Goal: Book appointment/travel/reservation

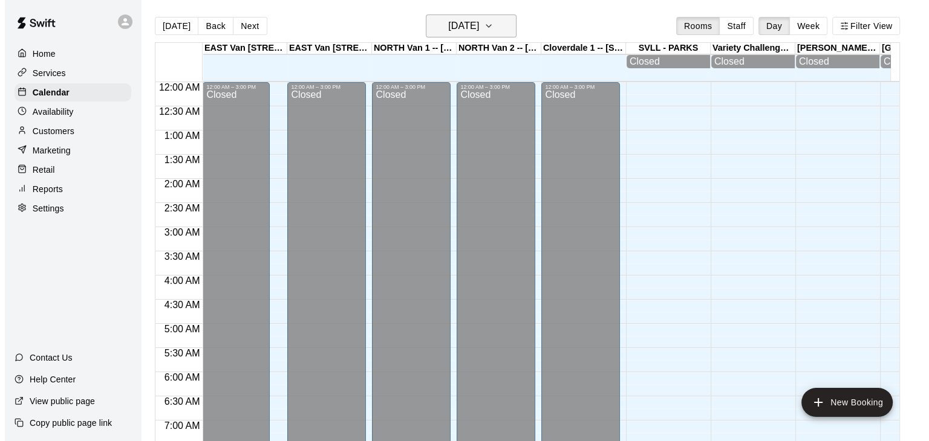
scroll to position [308, 0]
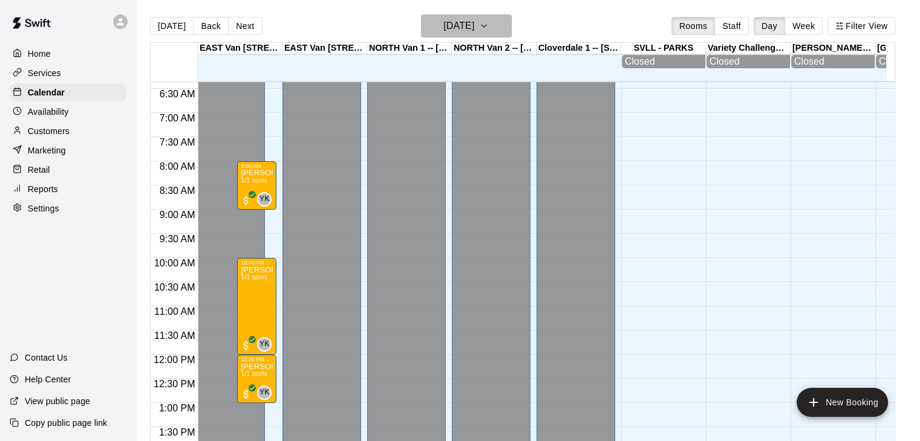
click at [489, 25] on icon "button" at bounding box center [484, 26] width 10 height 15
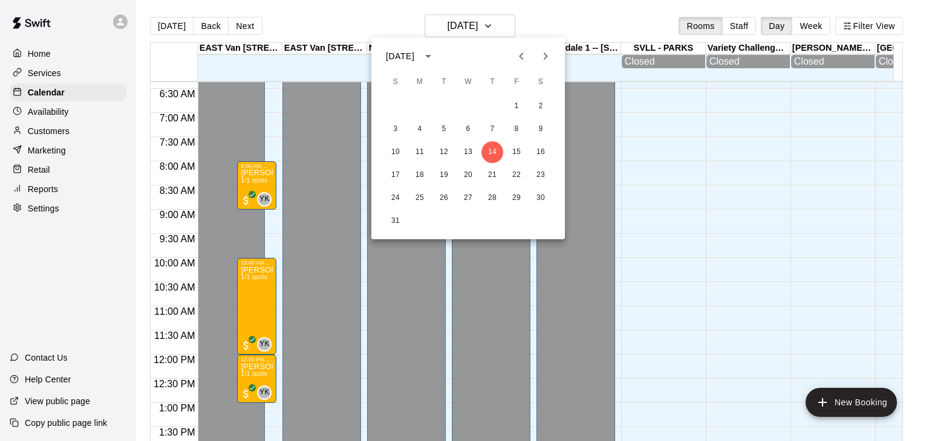
click at [547, 56] on icon "Next month" at bounding box center [546, 56] width 4 height 7
click at [541, 107] on button "6" at bounding box center [541, 107] width 22 height 22
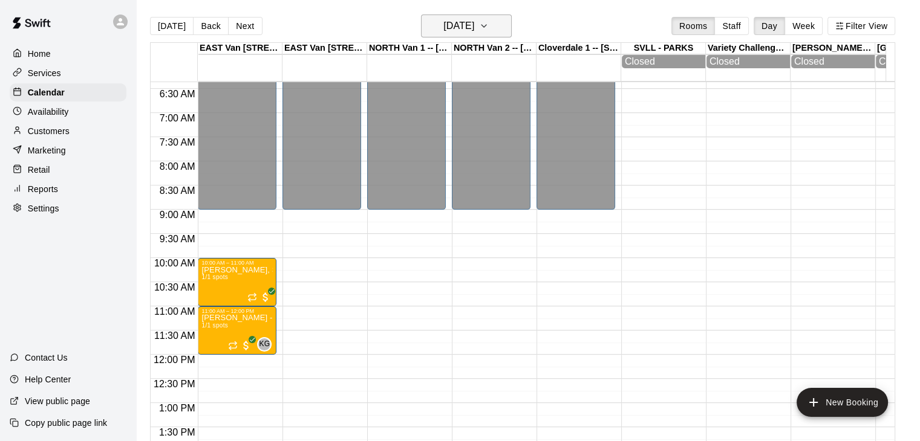
click at [489, 30] on icon "button" at bounding box center [484, 26] width 10 height 15
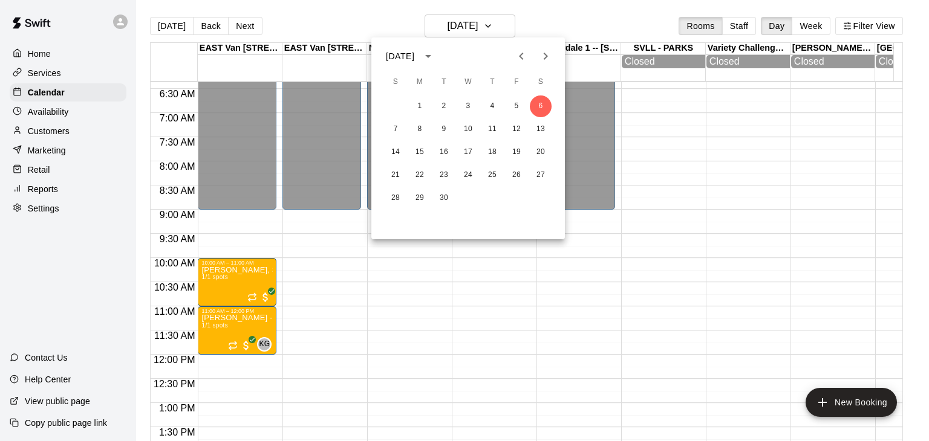
click at [547, 54] on icon "Next month" at bounding box center [545, 56] width 15 height 15
click at [544, 106] on button "1" at bounding box center [541, 107] width 22 height 22
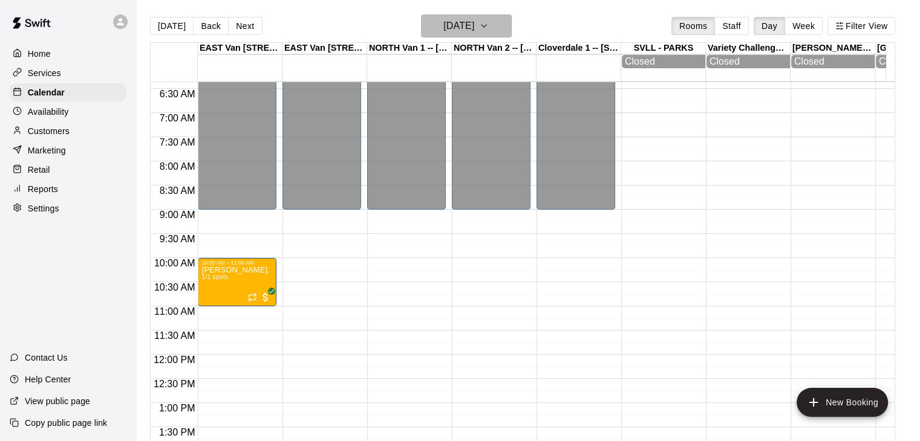
click at [512, 30] on button "[DATE]" at bounding box center [466, 26] width 91 height 23
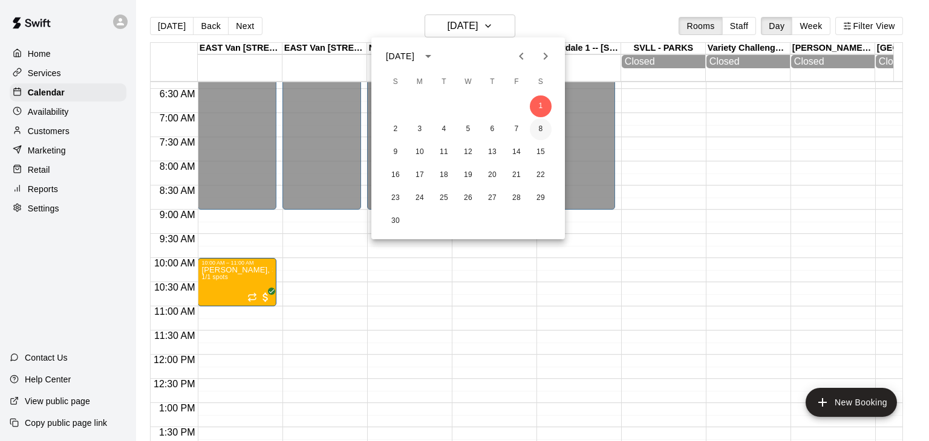
click at [544, 133] on button "8" at bounding box center [541, 130] width 22 height 22
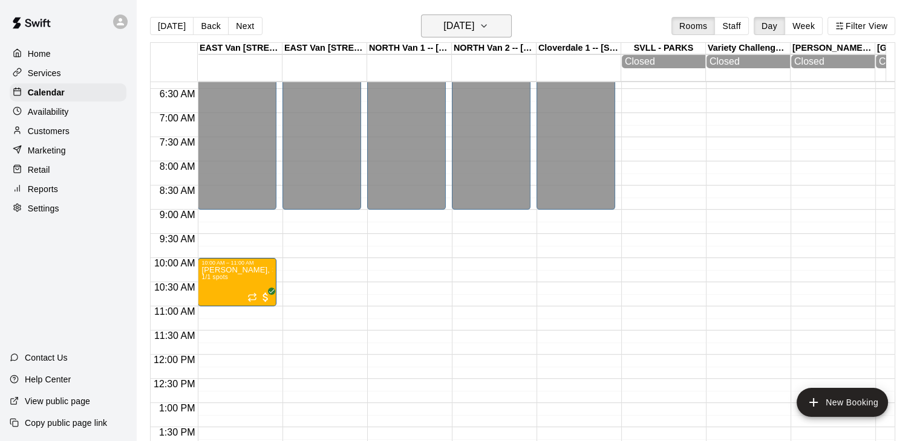
click at [489, 30] on icon "button" at bounding box center [484, 26] width 10 height 15
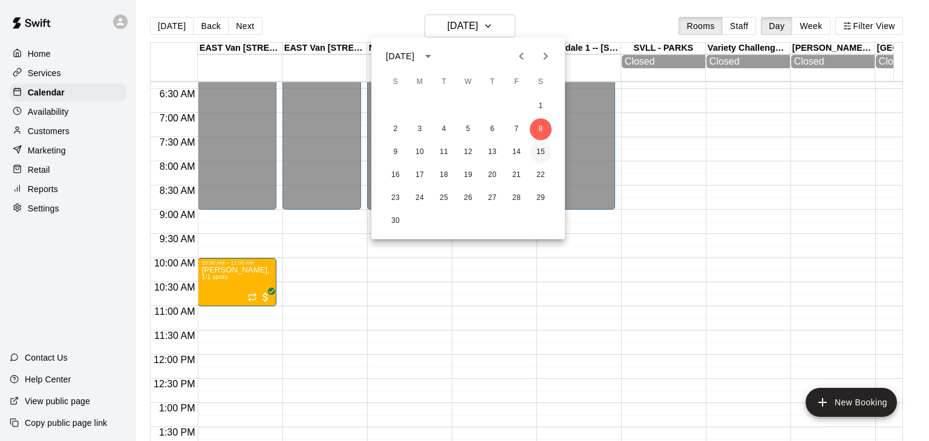
click at [540, 155] on button "15" at bounding box center [541, 153] width 22 height 22
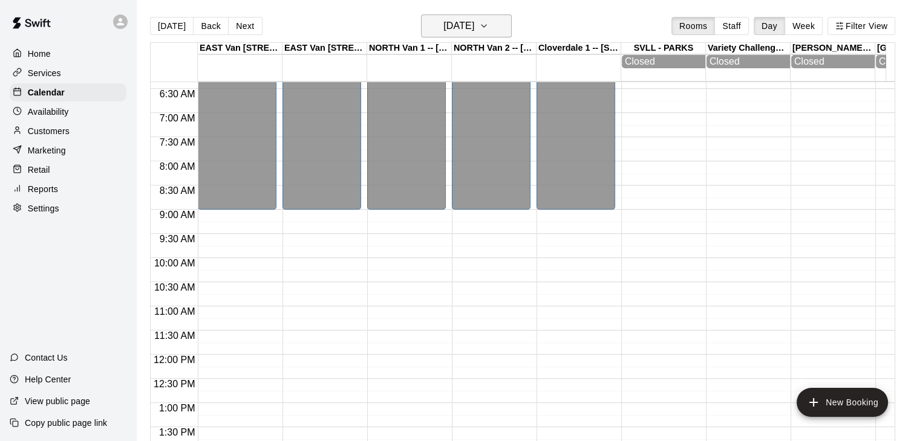
click at [489, 27] on icon "button" at bounding box center [484, 26] width 10 height 15
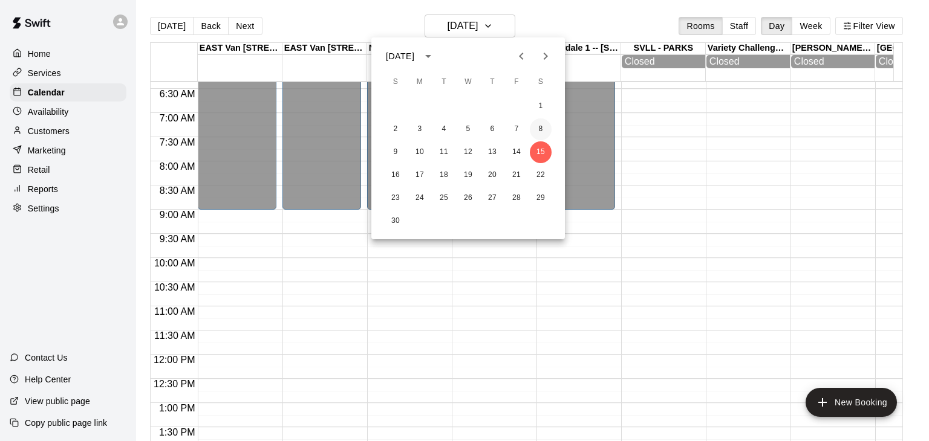
click at [539, 126] on button "8" at bounding box center [541, 130] width 22 height 22
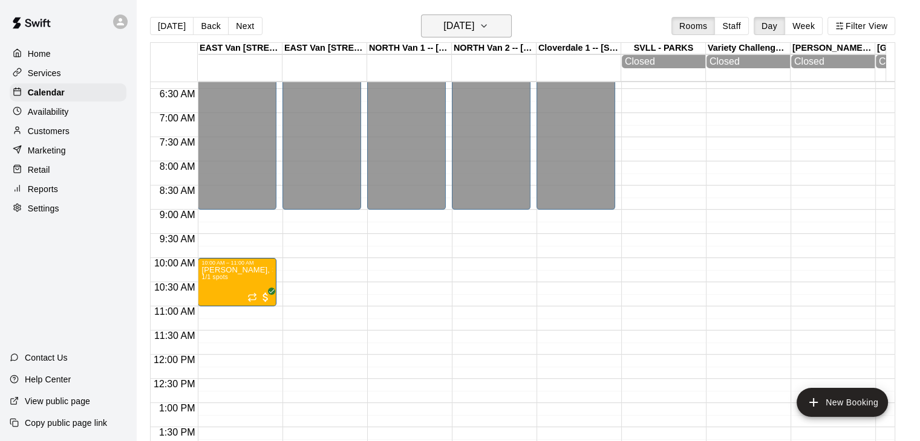
click at [489, 22] on icon "button" at bounding box center [484, 26] width 10 height 15
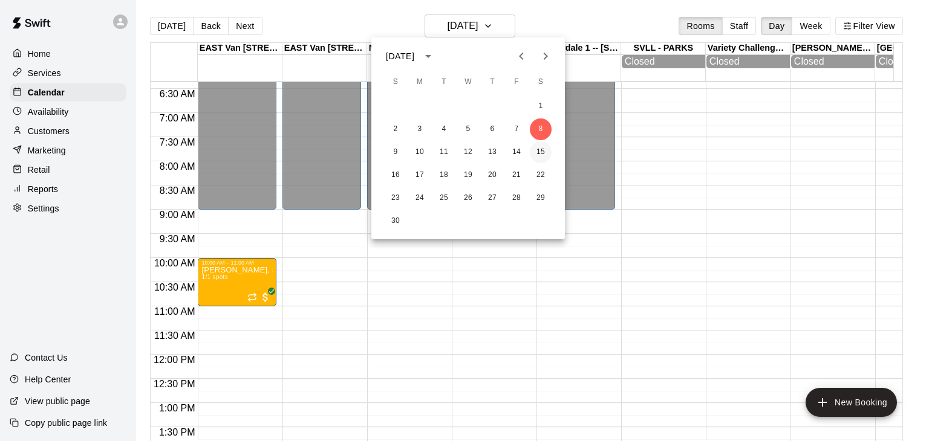
click at [544, 152] on button "15" at bounding box center [541, 153] width 22 height 22
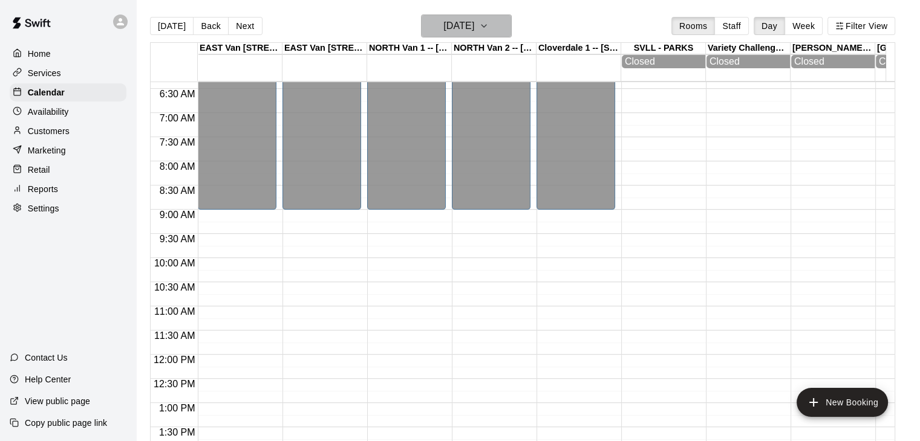
click at [486, 25] on icon "button" at bounding box center [483, 26] width 5 height 2
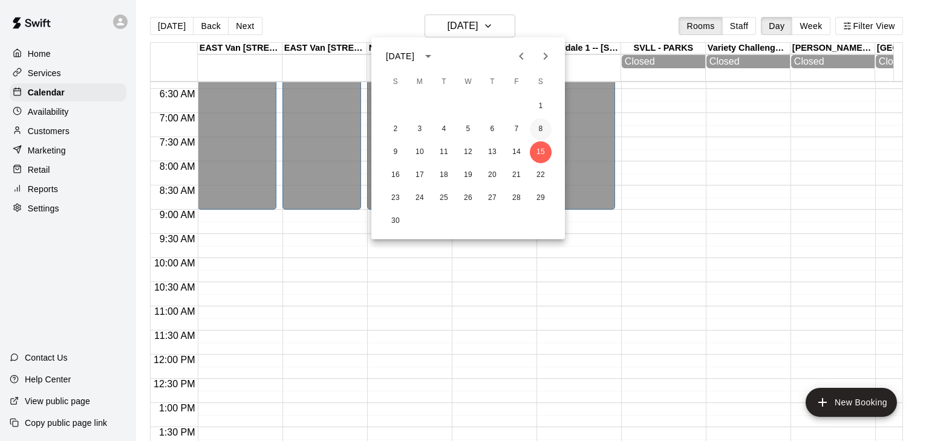
click at [544, 126] on button "8" at bounding box center [541, 130] width 22 height 22
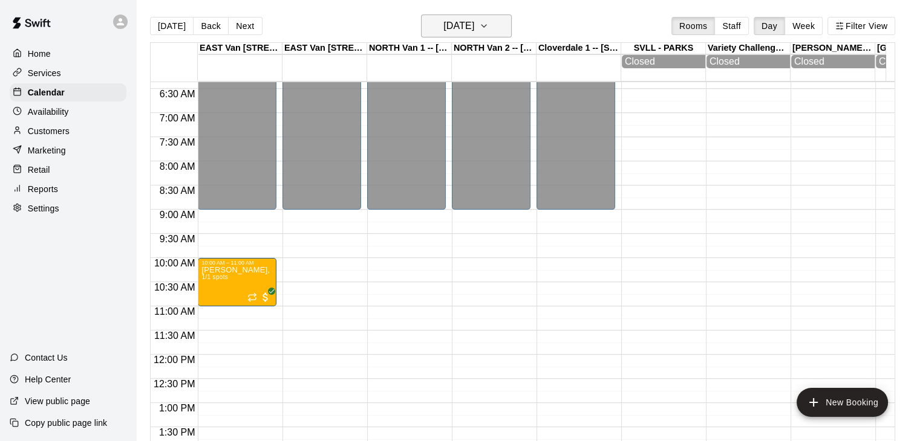
click at [489, 19] on icon "button" at bounding box center [484, 26] width 10 height 15
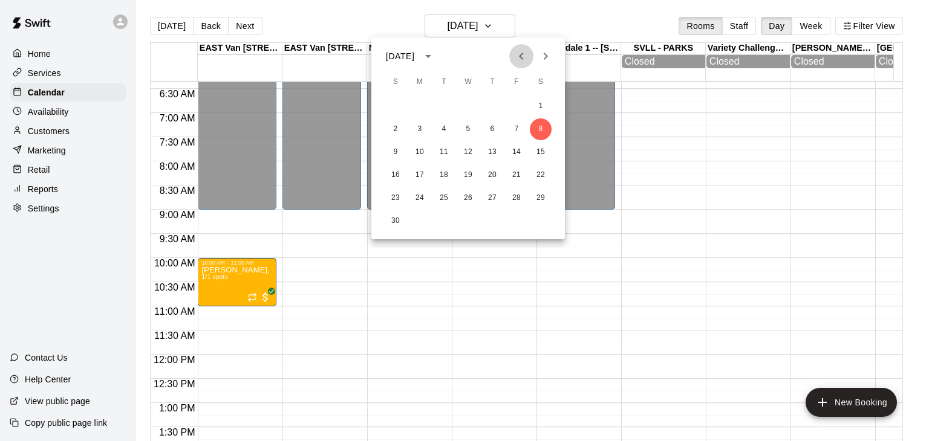
click at [526, 59] on icon "Previous month" at bounding box center [521, 56] width 15 height 15
click at [536, 108] on button "6" at bounding box center [541, 107] width 22 height 22
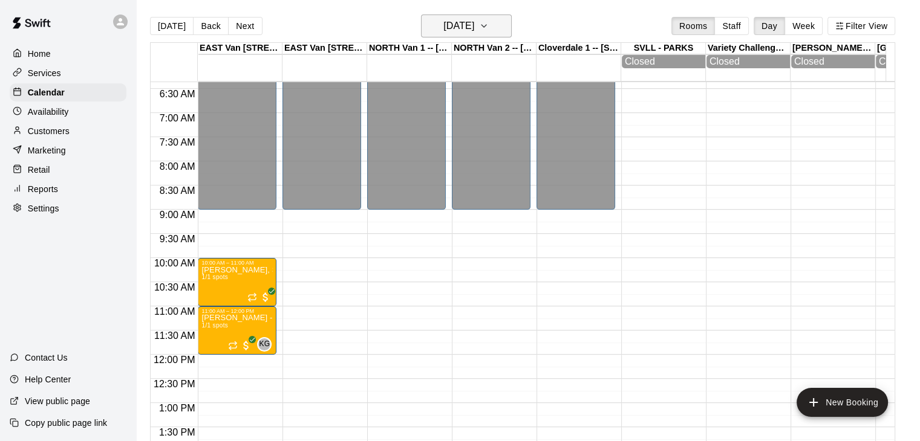
click at [489, 28] on icon "button" at bounding box center [484, 26] width 10 height 15
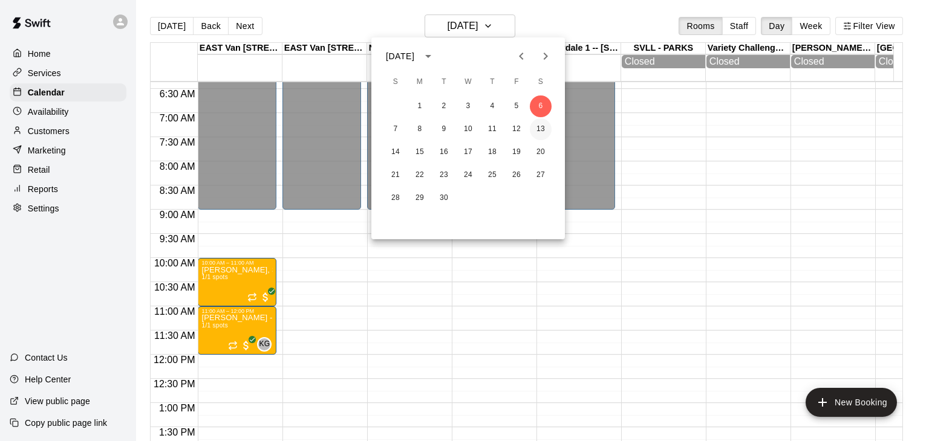
click at [536, 131] on button "13" at bounding box center [541, 130] width 22 height 22
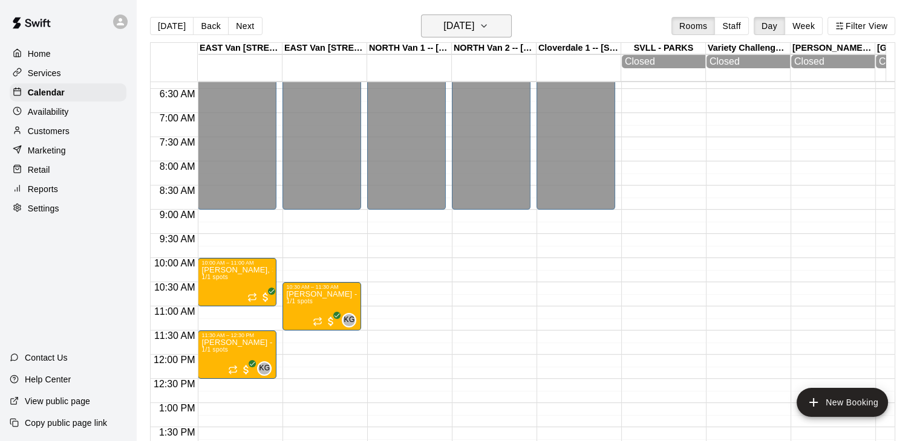
click at [489, 25] on icon "button" at bounding box center [484, 26] width 10 height 15
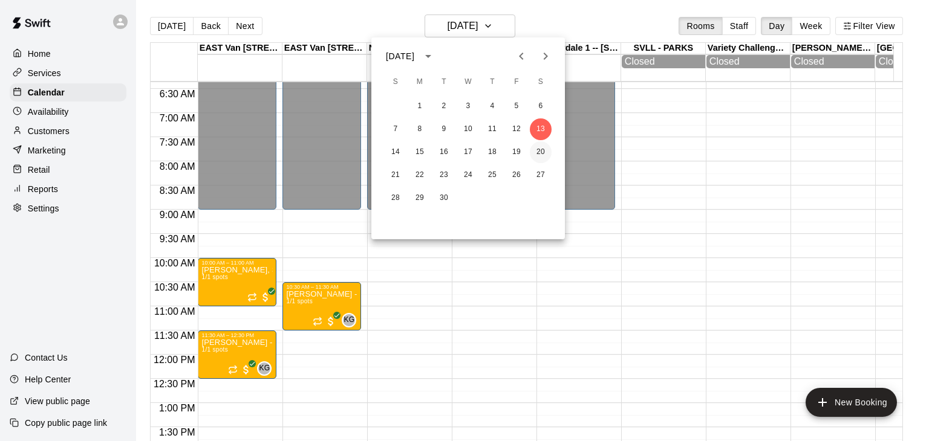
click at [541, 152] on button "20" at bounding box center [541, 153] width 22 height 22
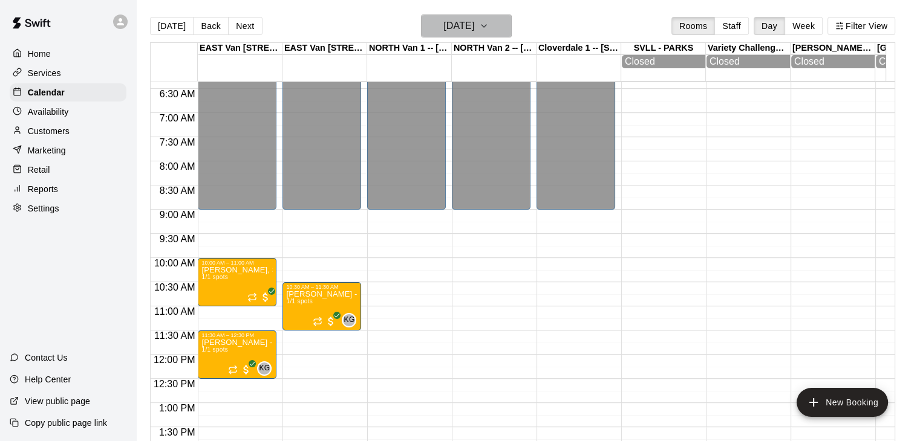
click at [489, 26] on icon "button" at bounding box center [484, 26] width 10 height 15
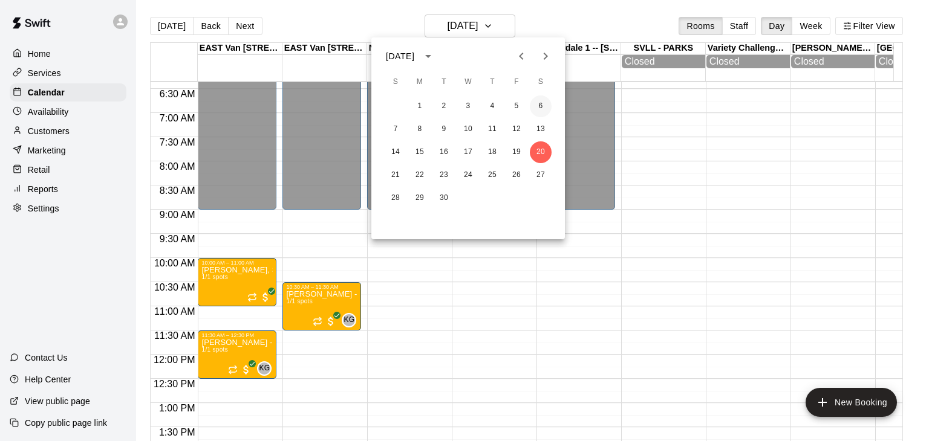
click at [541, 111] on button "6" at bounding box center [541, 107] width 22 height 22
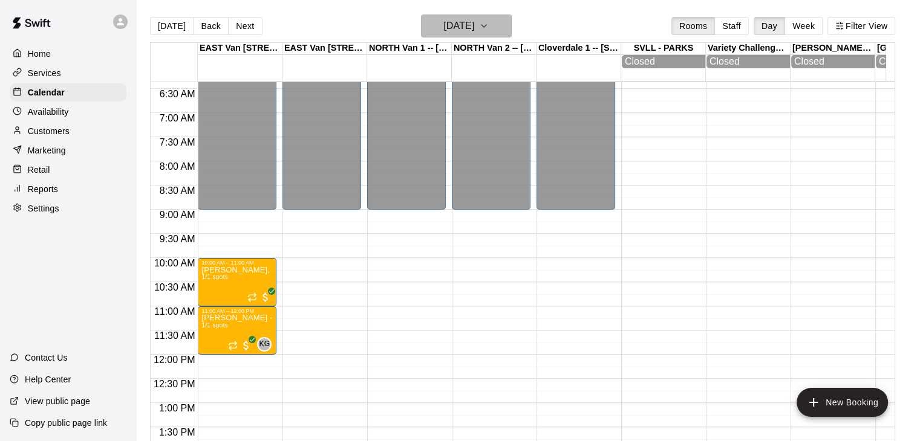
click at [486, 25] on icon "button" at bounding box center [483, 26] width 5 height 2
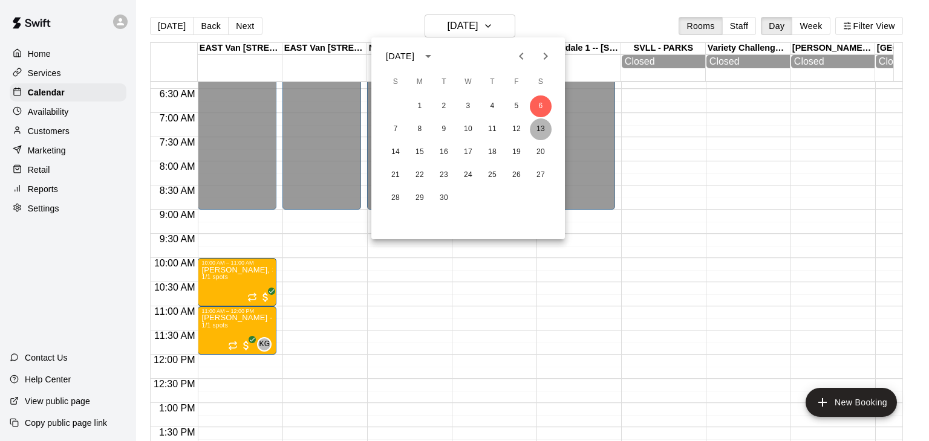
click at [548, 134] on button "13" at bounding box center [541, 130] width 22 height 22
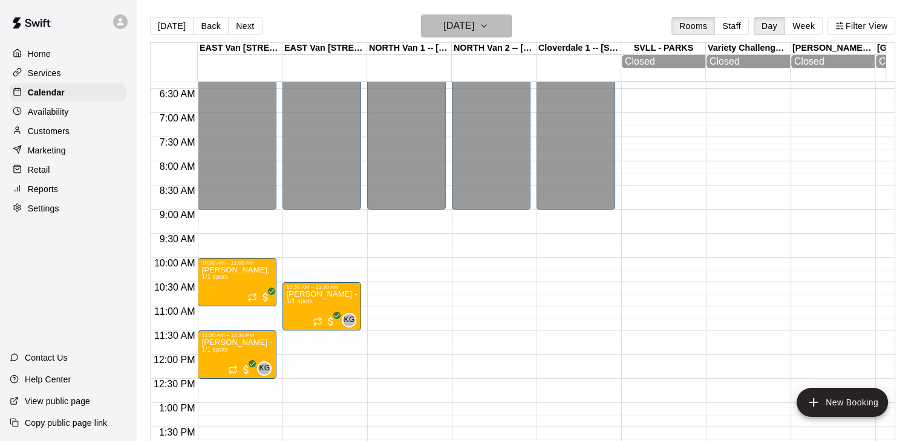
click at [489, 27] on icon "button" at bounding box center [484, 26] width 10 height 15
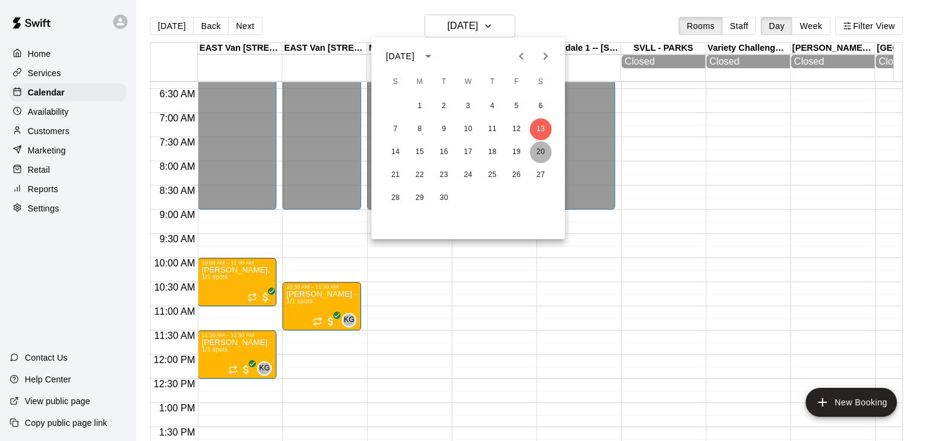
click at [541, 152] on button "20" at bounding box center [541, 153] width 22 height 22
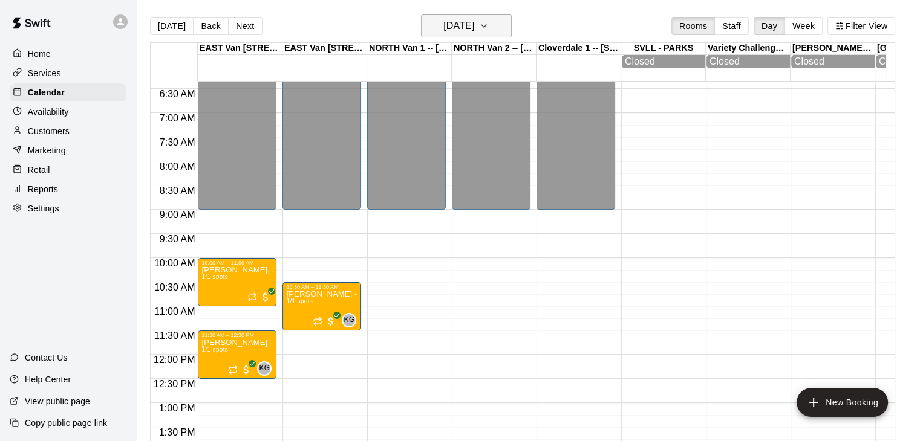
click at [501, 26] on button "[DATE]" at bounding box center [466, 26] width 91 height 23
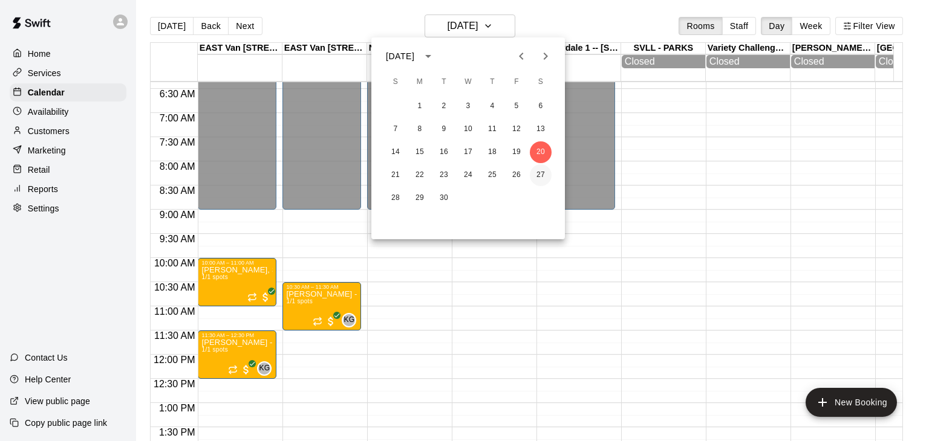
click at [549, 175] on button "27" at bounding box center [541, 175] width 22 height 22
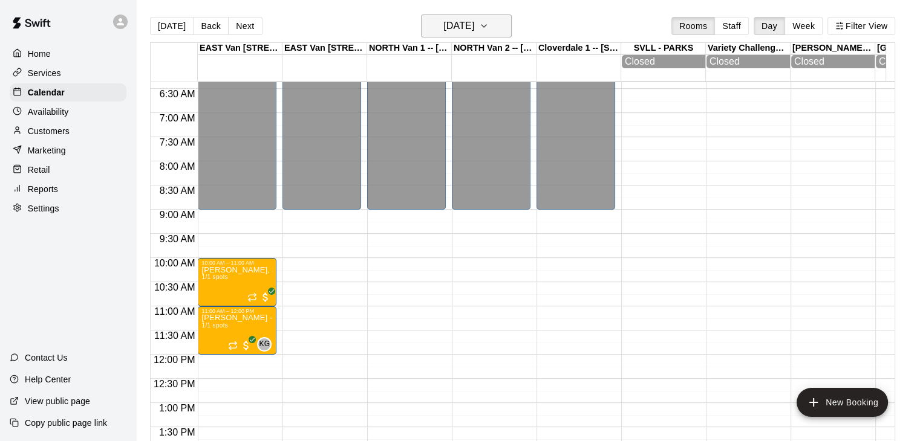
click at [486, 25] on icon "button" at bounding box center [483, 26] width 5 height 2
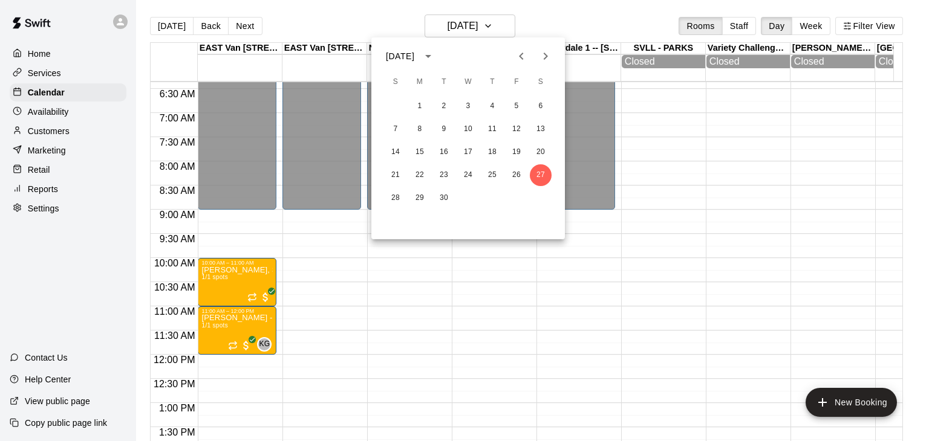
click at [544, 61] on icon "Next month" at bounding box center [545, 56] width 15 height 15
click at [542, 106] on button "4" at bounding box center [541, 107] width 22 height 22
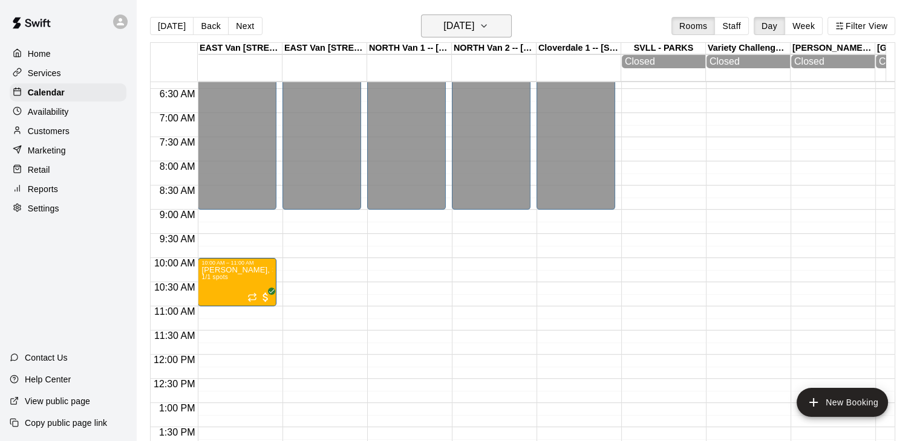
click at [489, 27] on icon "button" at bounding box center [484, 26] width 10 height 15
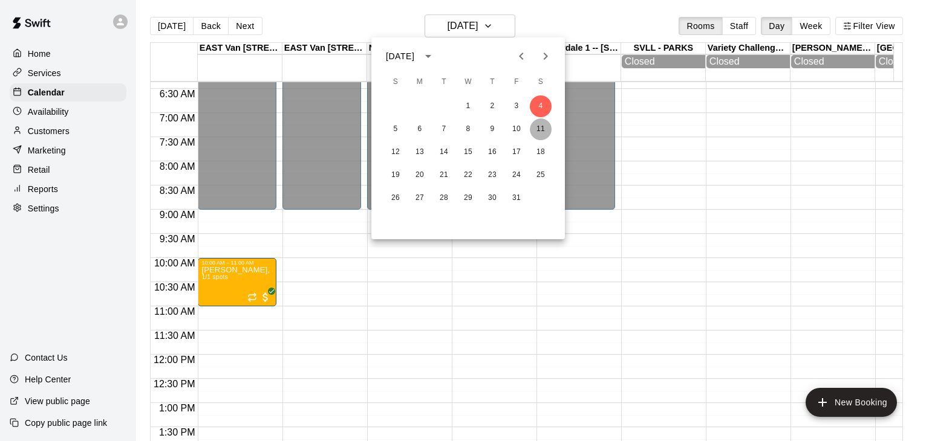
click at [544, 128] on button "11" at bounding box center [541, 130] width 22 height 22
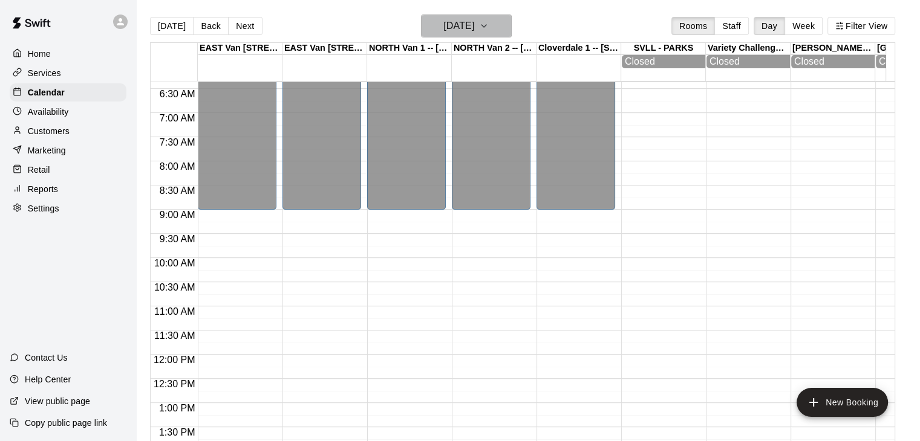
click at [489, 28] on icon "button" at bounding box center [484, 26] width 10 height 15
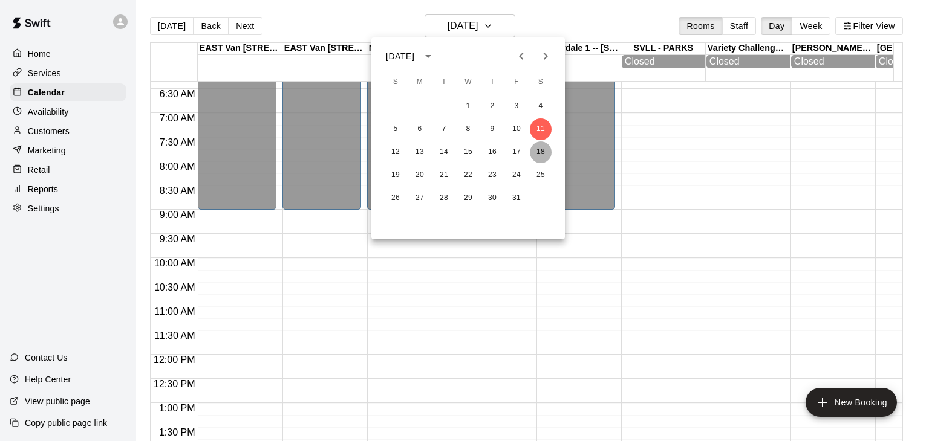
click at [539, 148] on button "18" at bounding box center [541, 153] width 22 height 22
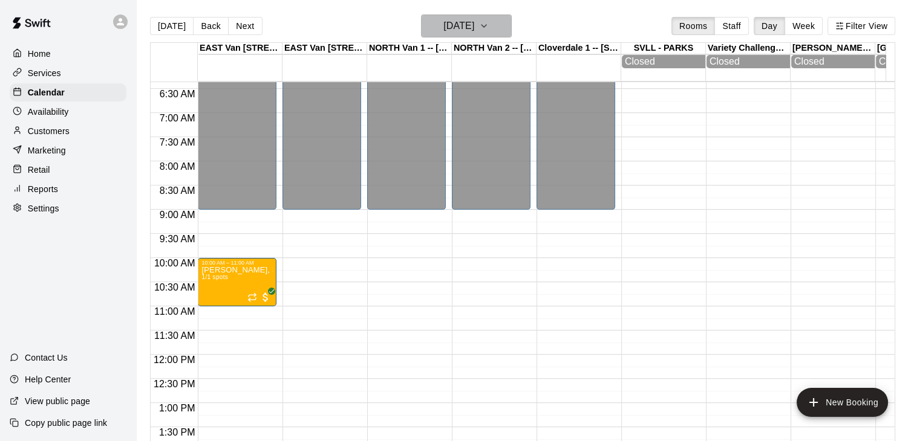
click at [489, 28] on icon "button" at bounding box center [484, 26] width 10 height 15
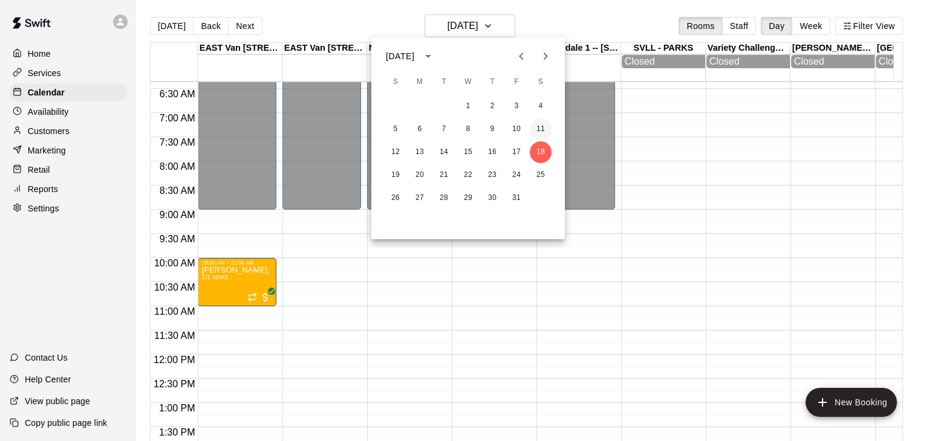
click at [541, 132] on button "11" at bounding box center [541, 130] width 22 height 22
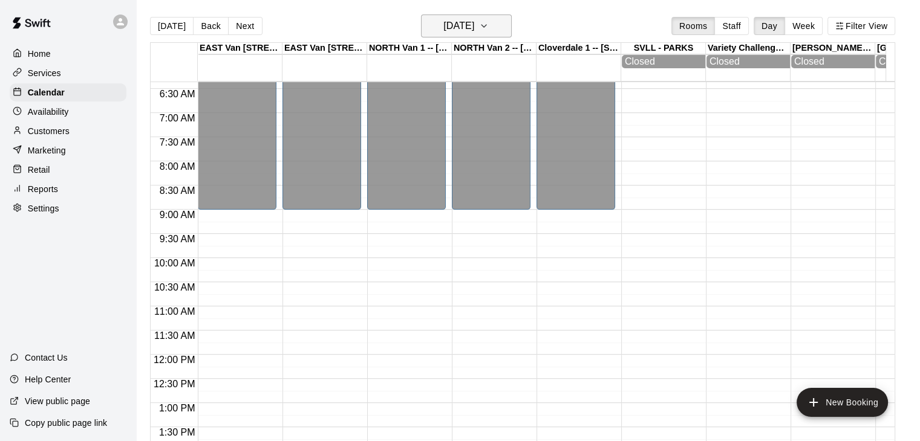
click at [489, 30] on icon "button" at bounding box center [484, 26] width 10 height 15
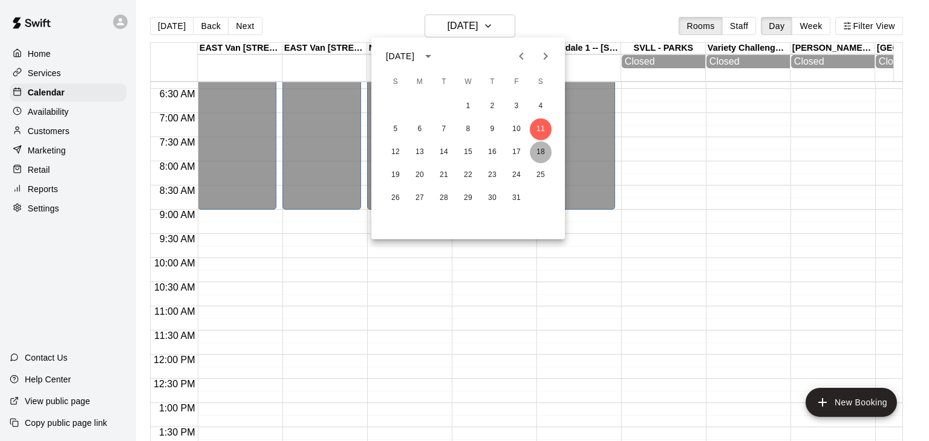
click at [541, 149] on button "18" at bounding box center [541, 153] width 22 height 22
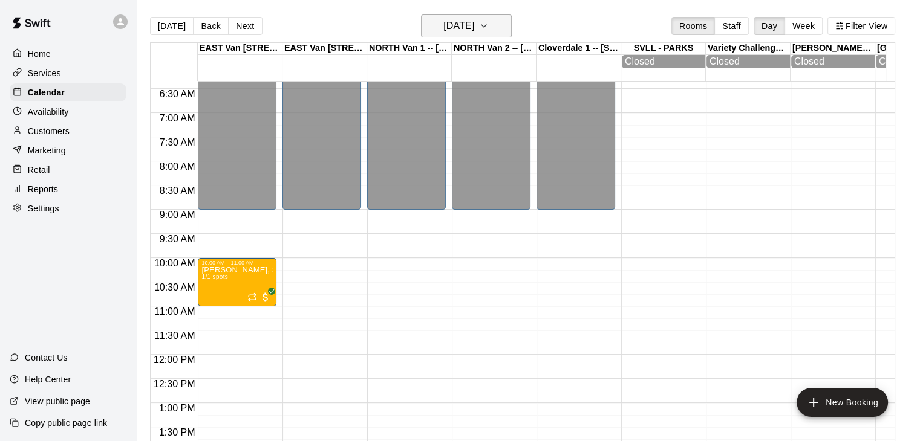
click at [489, 19] on icon "button" at bounding box center [484, 26] width 10 height 15
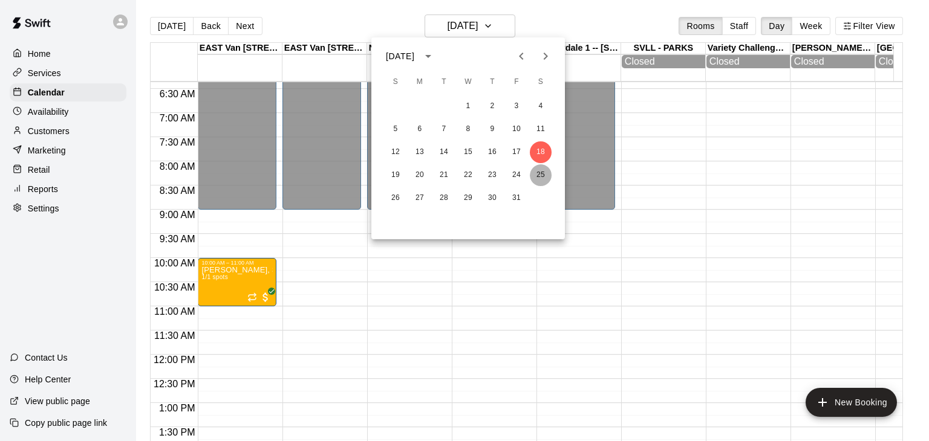
click at [544, 171] on button "25" at bounding box center [541, 175] width 22 height 22
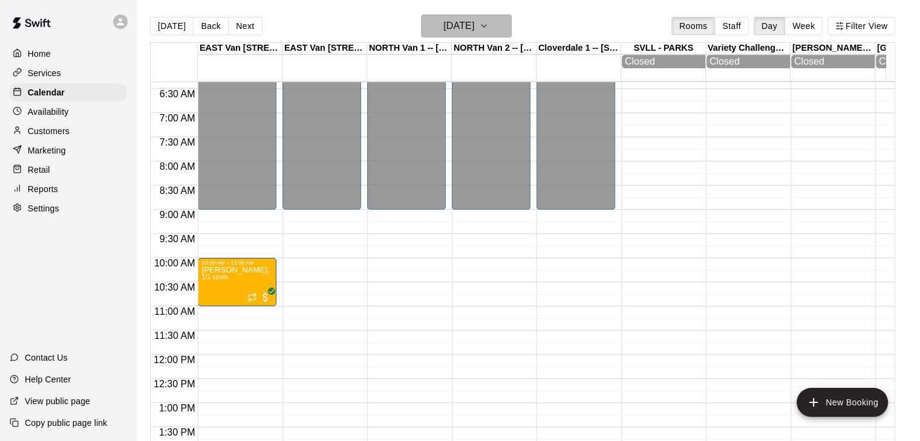
click at [489, 26] on icon "button" at bounding box center [484, 26] width 10 height 15
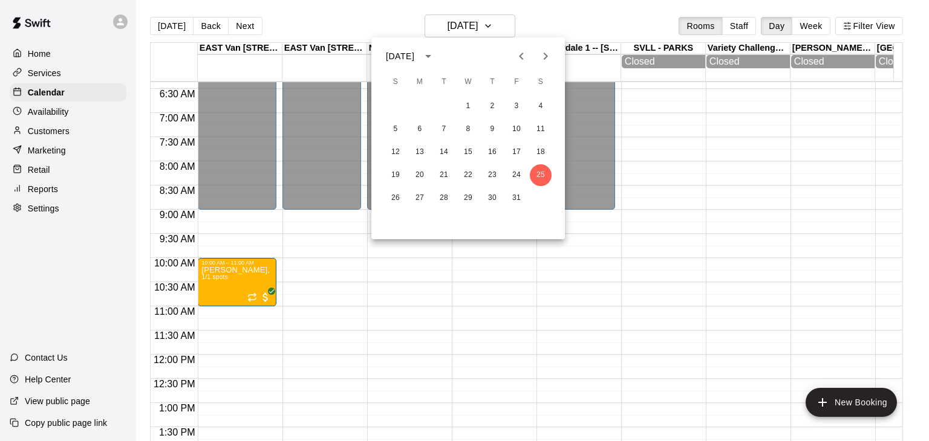
click at [544, 59] on icon "Next month" at bounding box center [545, 56] width 15 height 15
click at [544, 108] on button "1" at bounding box center [541, 107] width 22 height 22
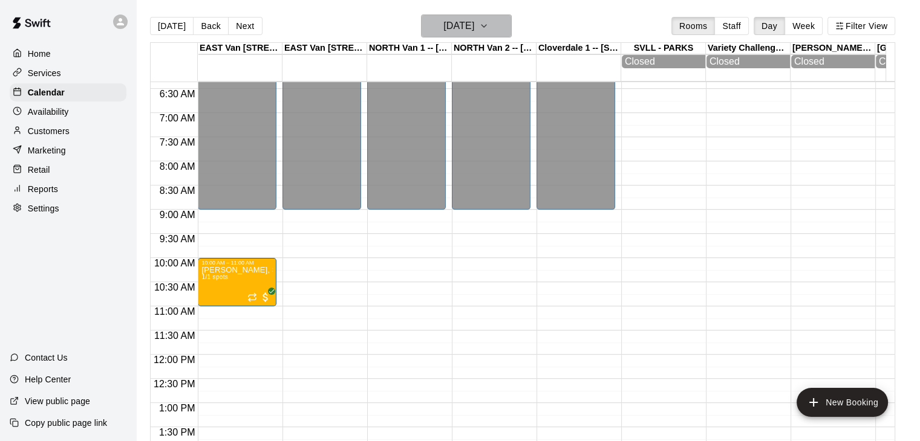
click at [489, 30] on icon "button" at bounding box center [484, 26] width 10 height 15
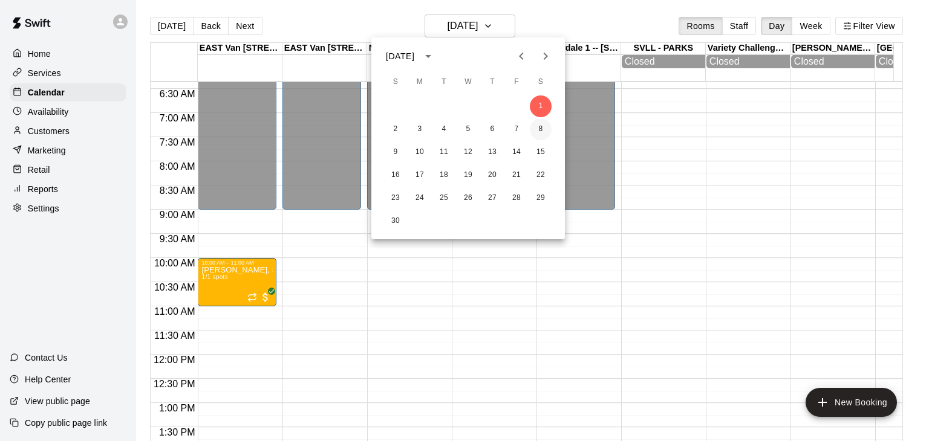
click at [538, 130] on button "8" at bounding box center [541, 130] width 22 height 22
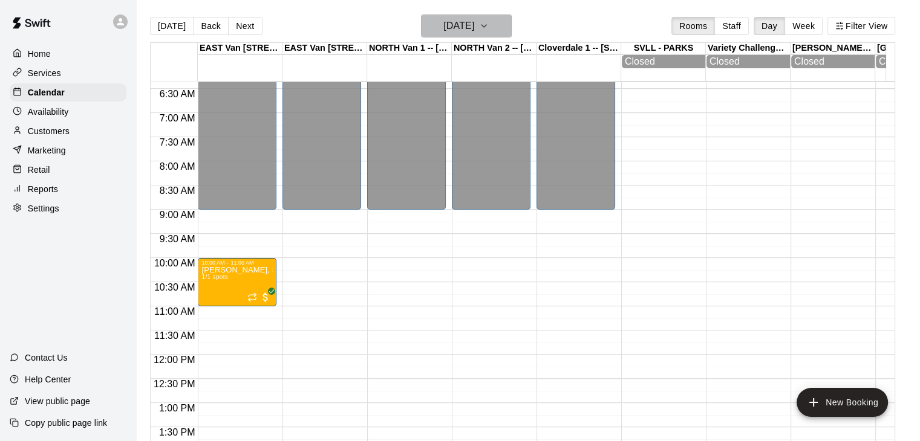
click at [489, 27] on icon "button" at bounding box center [484, 26] width 10 height 15
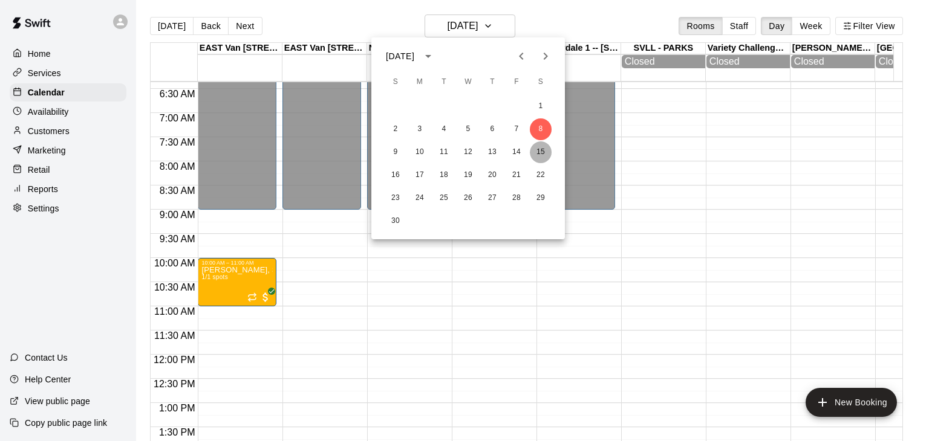
click at [544, 155] on button "15" at bounding box center [541, 153] width 22 height 22
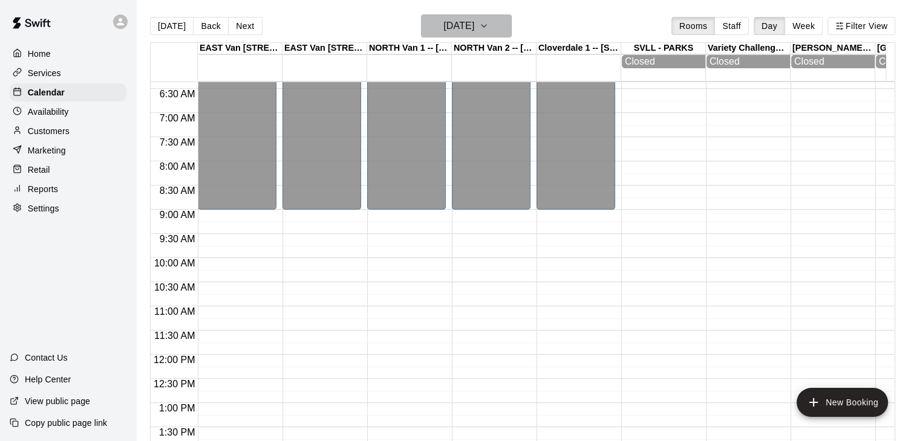
click at [501, 30] on button "[DATE]" at bounding box center [466, 26] width 91 height 23
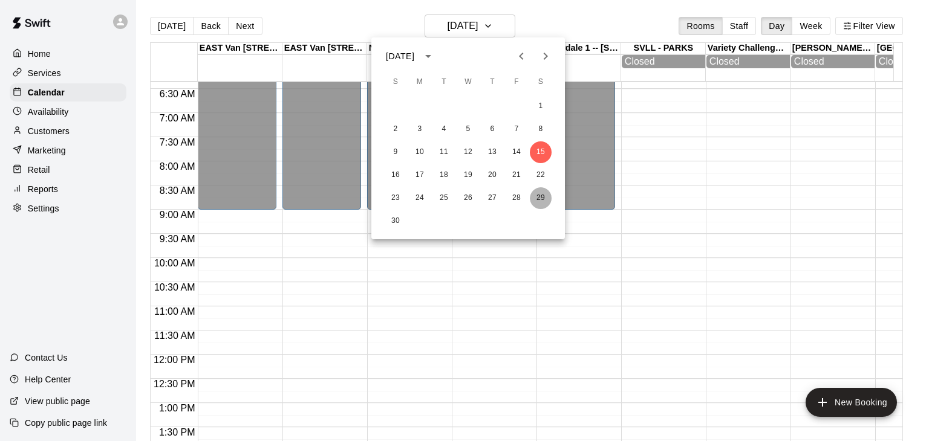
click at [541, 201] on button "29" at bounding box center [541, 198] width 22 height 22
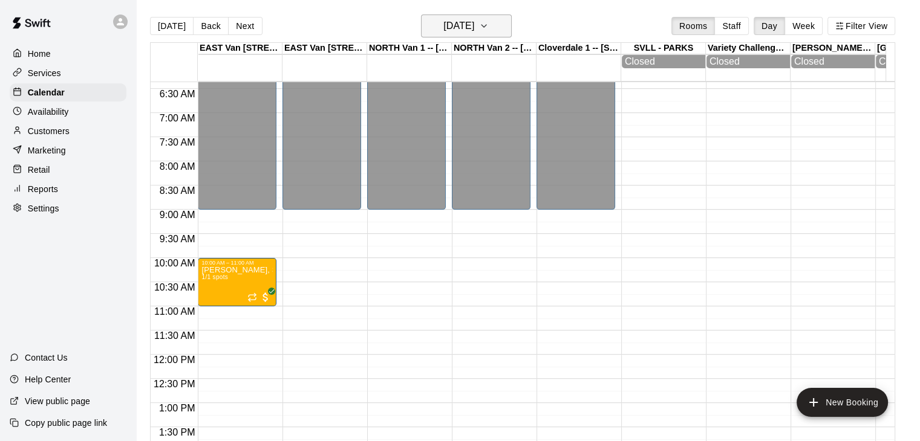
click at [489, 27] on icon "button" at bounding box center [484, 26] width 10 height 15
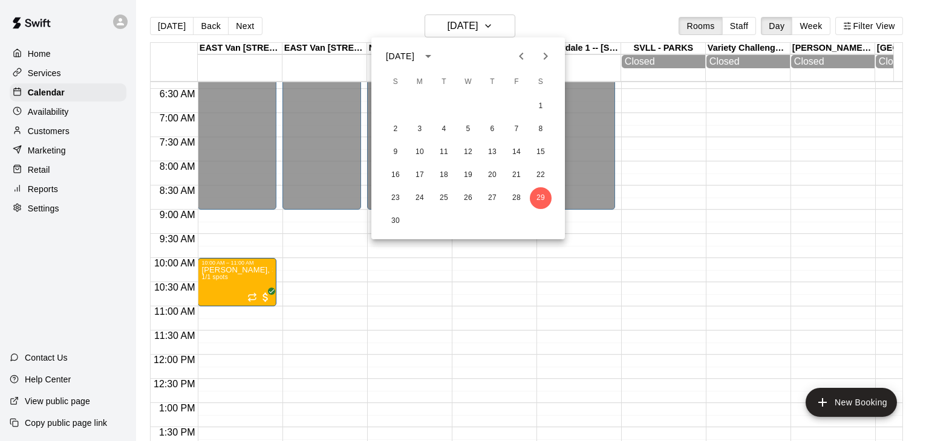
click at [547, 57] on icon "Next month" at bounding box center [545, 56] width 15 height 15
click at [540, 107] on button "6" at bounding box center [541, 107] width 22 height 22
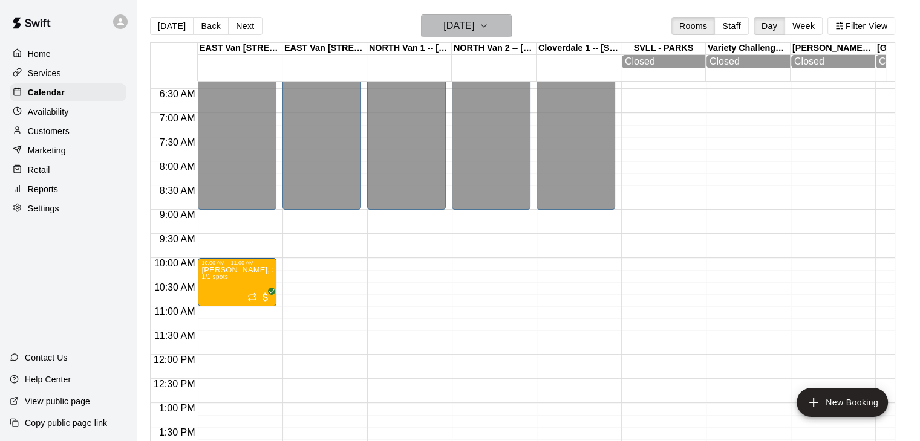
click at [486, 25] on icon "button" at bounding box center [483, 26] width 5 height 2
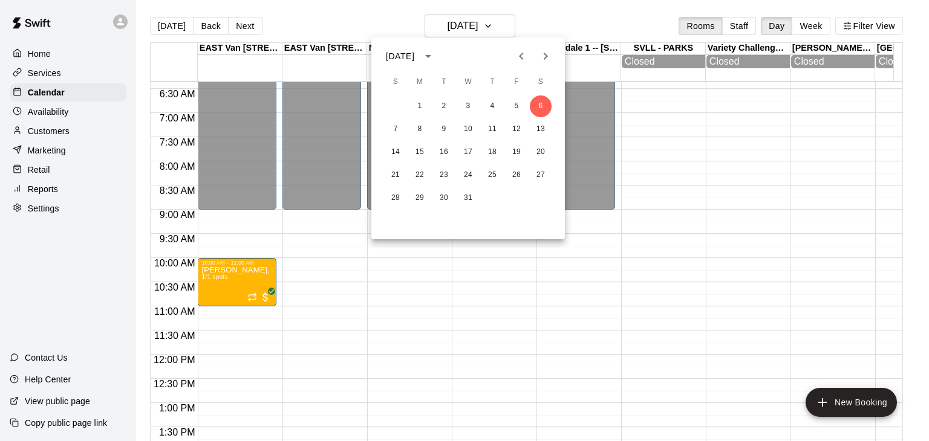
click at [519, 56] on icon "Previous month" at bounding box center [521, 56] width 15 height 15
click at [538, 174] on button "22" at bounding box center [541, 175] width 22 height 22
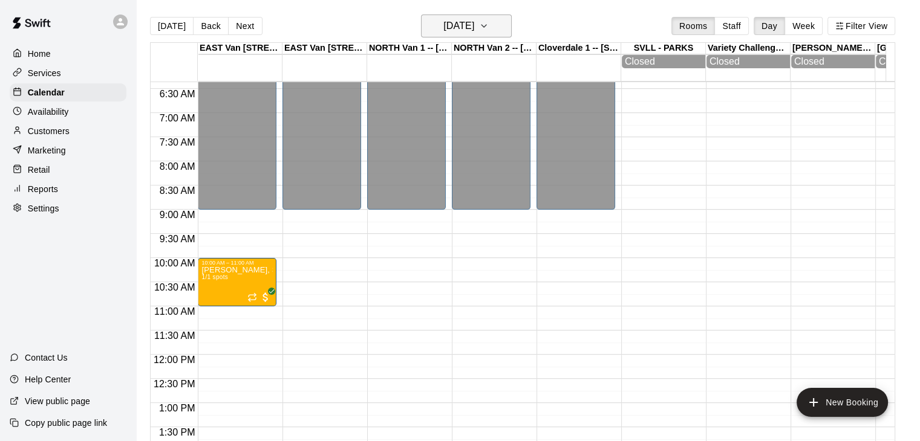
click at [489, 24] on icon "button" at bounding box center [484, 26] width 10 height 15
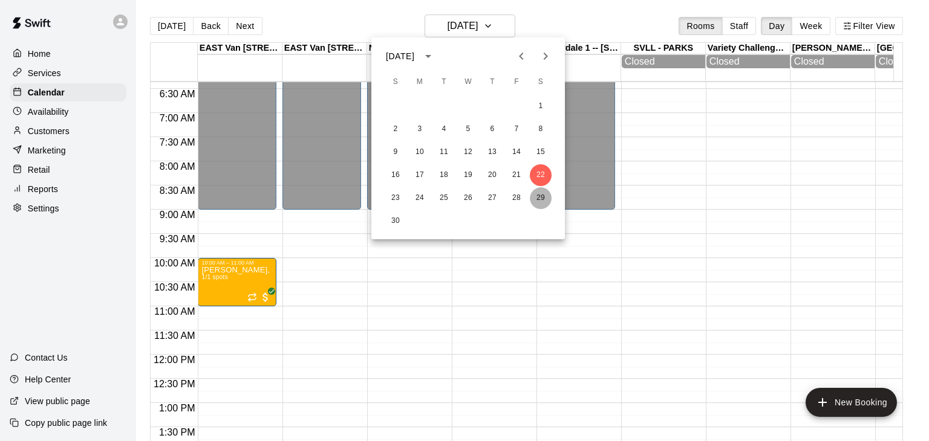
click at [542, 200] on button "29" at bounding box center [541, 198] width 22 height 22
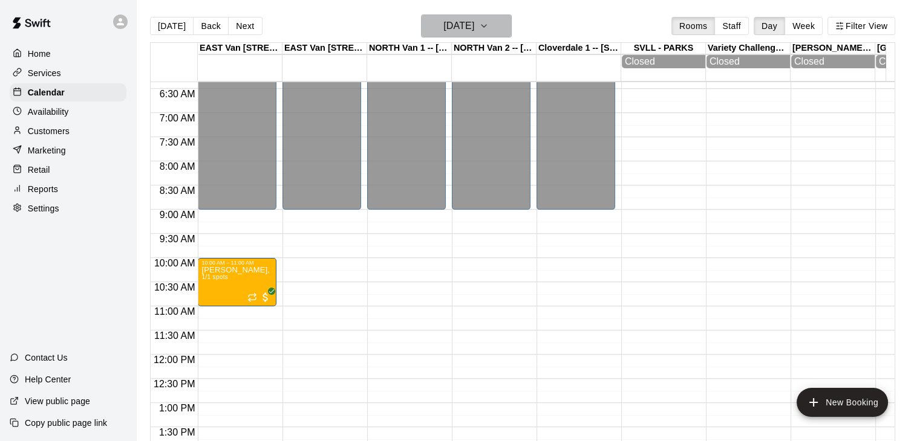
click at [489, 27] on icon "button" at bounding box center [484, 26] width 10 height 15
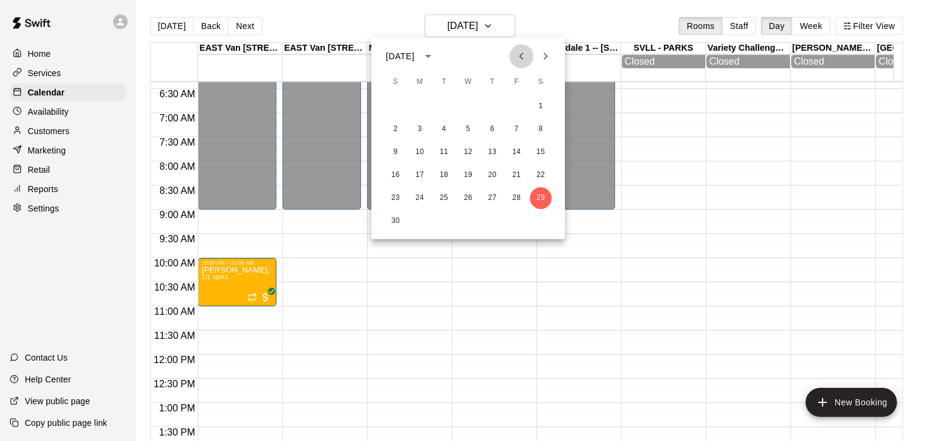
click at [526, 56] on icon "Previous month" at bounding box center [521, 56] width 15 height 15
click at [545, 124] on button "13" at bounding box center [541, 130] width 22 height 22
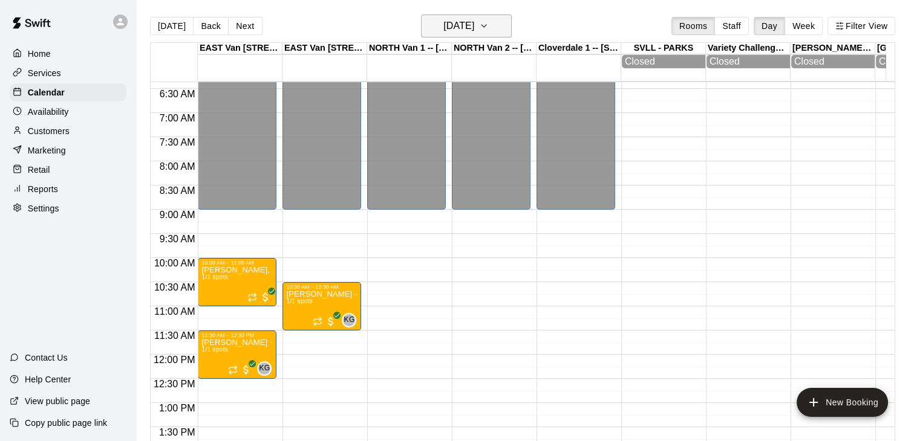
click at [489, 27] on icon "button" at bounding box center [484, 26] width 10 height 15
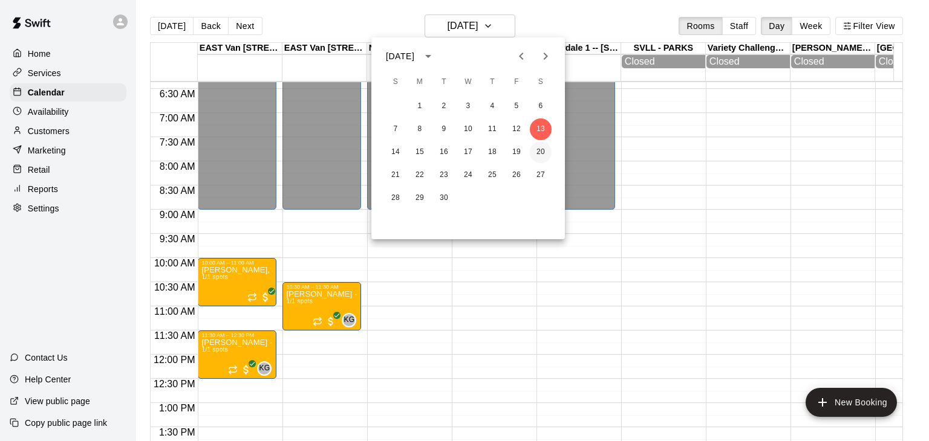
click at [542, 152] on button "20" at bounding box center [541, 153] width 22 height 22
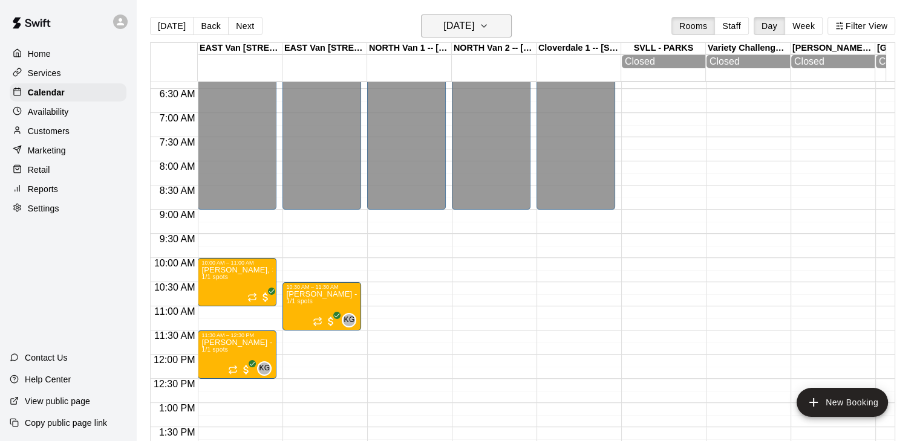
click at [489, 21] on icon "button" at bounding box center [484, 26] width 10 height 15
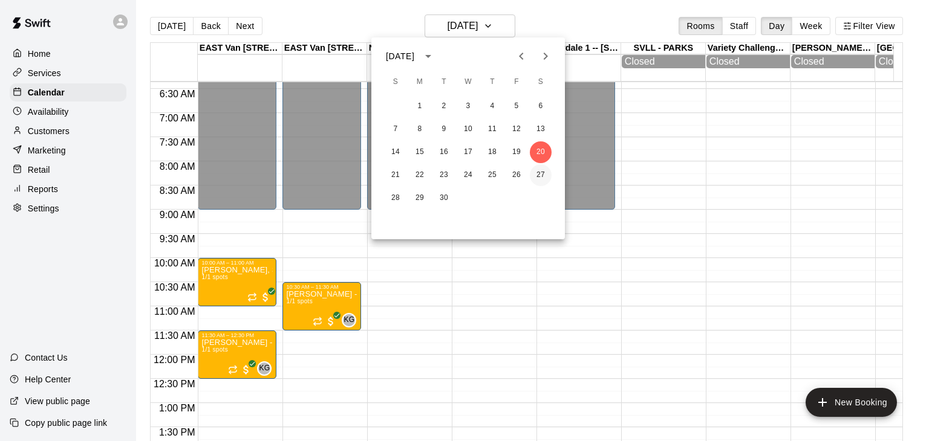
click at [544, 177] on button "27" at bounding box center [541, 175] width 22 height 22
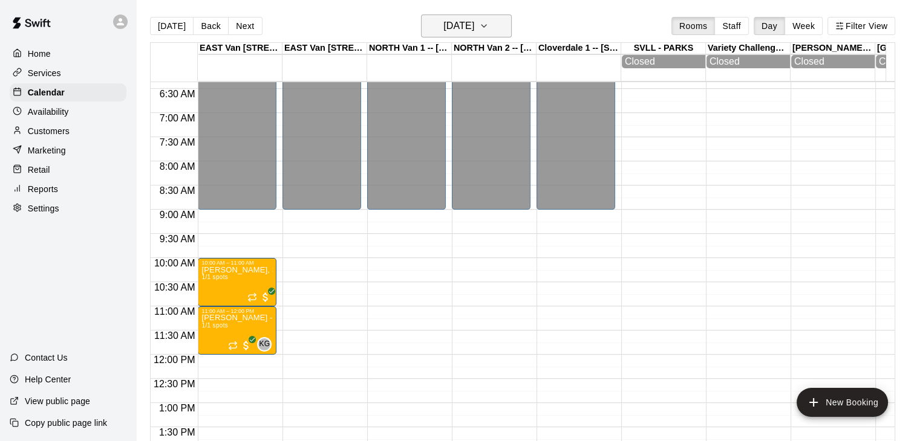
click at [489, 22] on icon "button" at bounding box center [484, 26] width 10 height 15
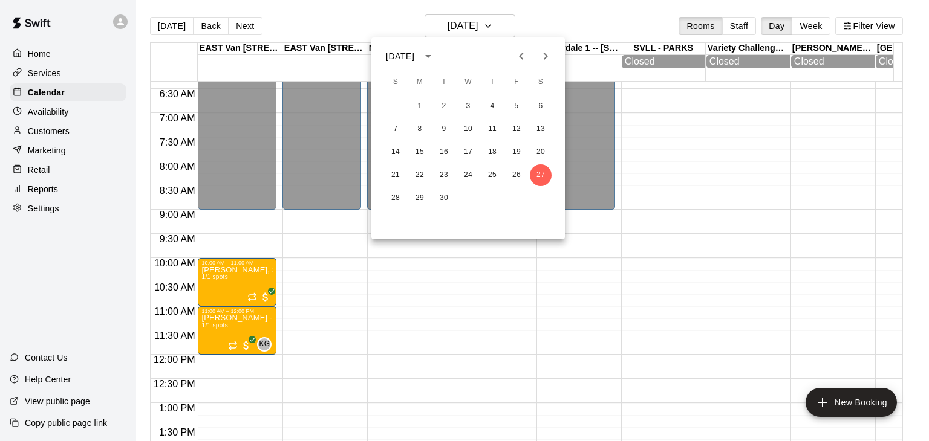
click at [543, 51] on icon "Next month" at bounding box center [545, 56] width 15 height 15
click at [525, 47] on button "Previous month" at bounding box center [521, 56] width 24 height 24
click at [643, 207] on div at bounding box center [464, 220] width 929 height 441
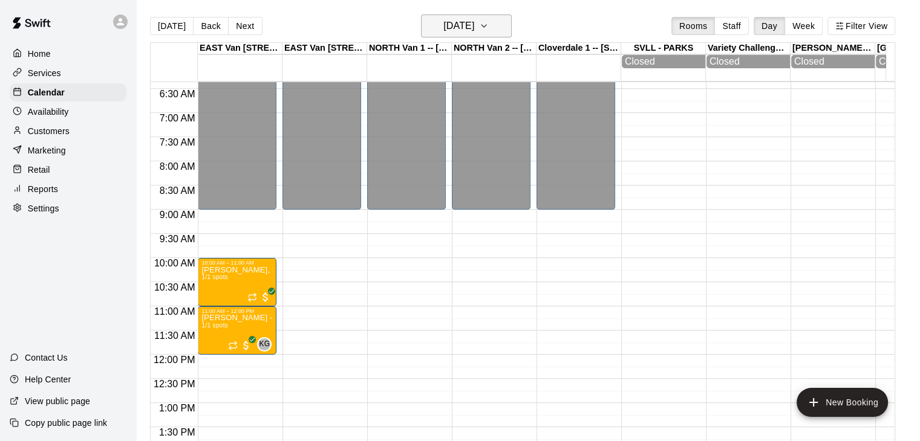
click at [489, 26] on icon "button" at bounding box center [484, 26] width 10 height 15
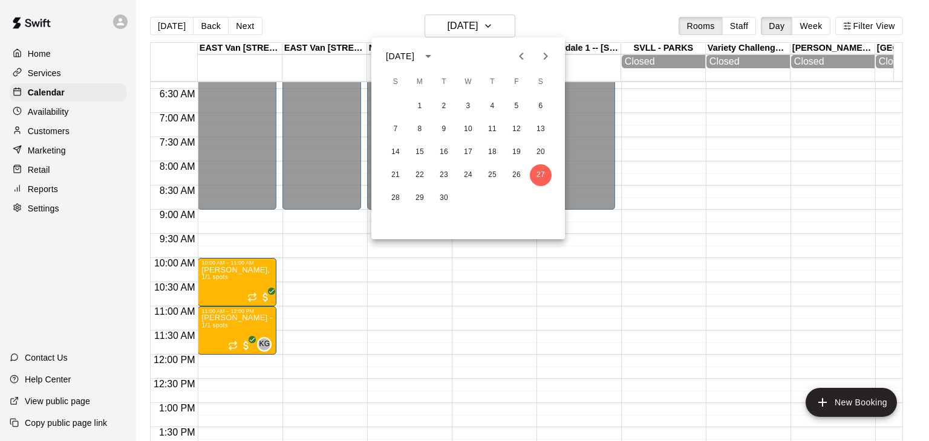
click at [522, 56] on icon "Previous month" at bounding box center [521, 56] width 15 height 15
